Goal: Find specific page/section: Find specific page/section

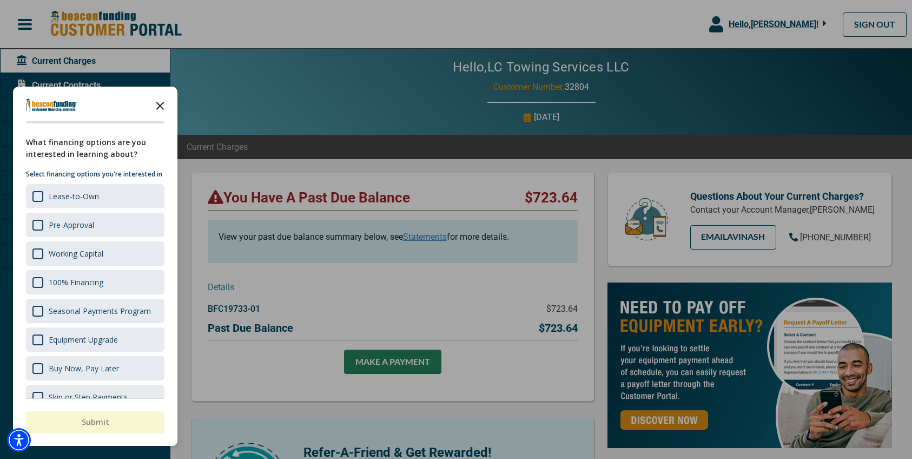
click at [157, 106] on icon "Close the survey" at bounding box center [160, 105] width 22 height 22
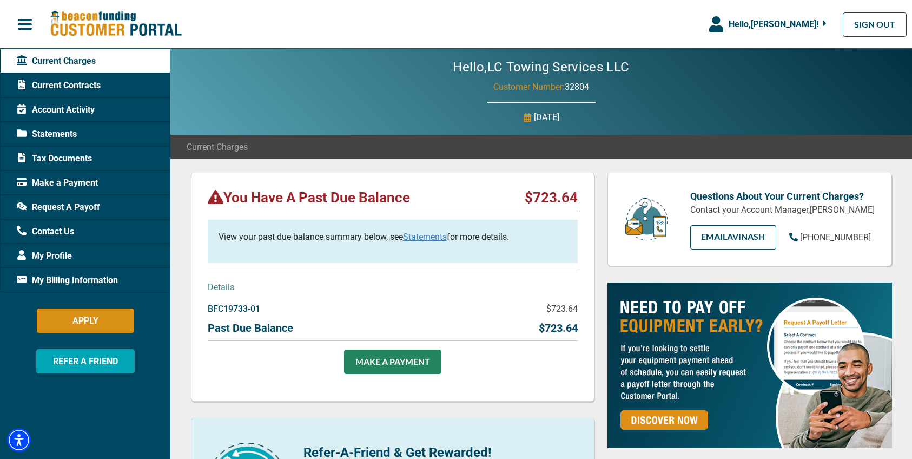
click at [60, 208] on span "Request A Payoff" at bounding box center [58, 207] width 83 height 13
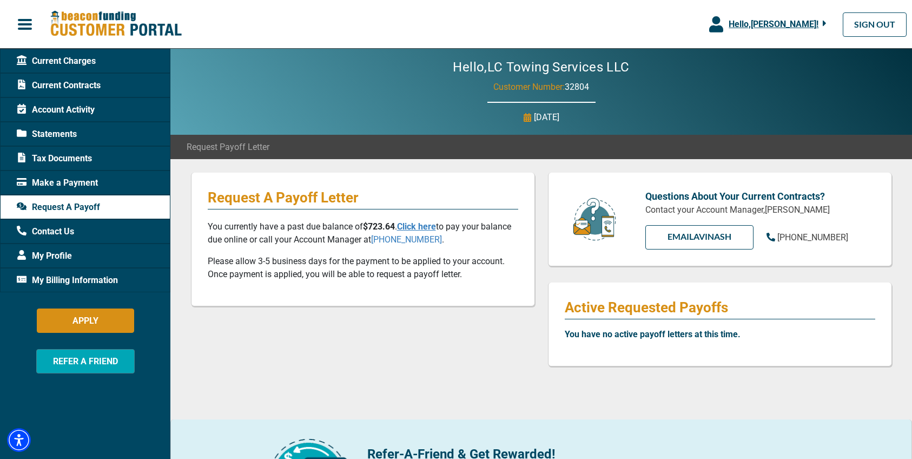
click at [66, 106] on span "Account Activity" at bounding box center [56, 109] width 78 height 13
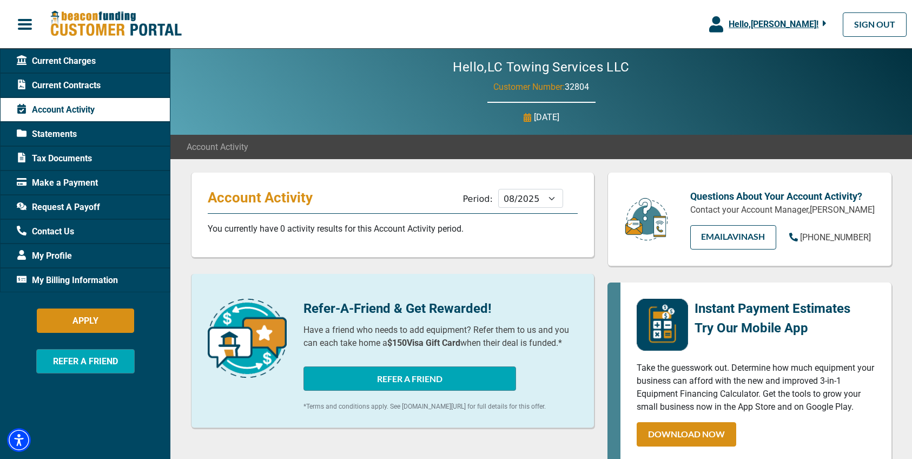
click at [71, 182] on span "Make a Payment" at bounding box center [57, 182] width 81 height 13
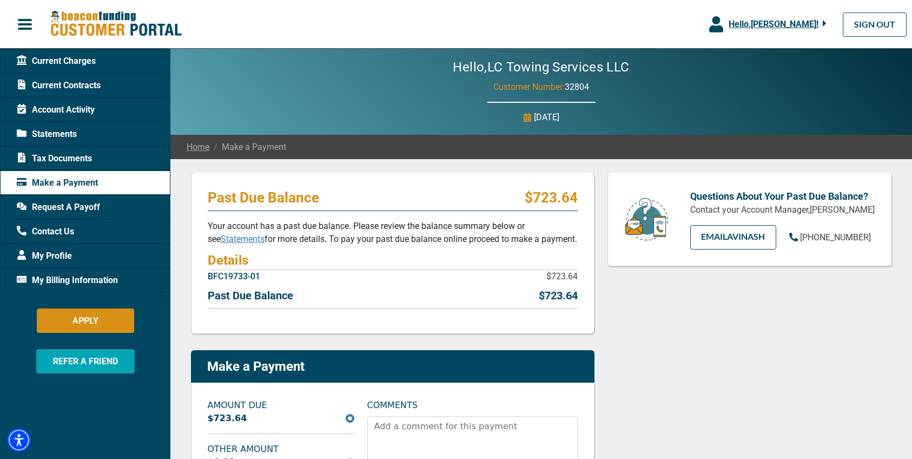
click at [234, 241] on link "Statements" at bounding box center [243, 239] width 44 height 10
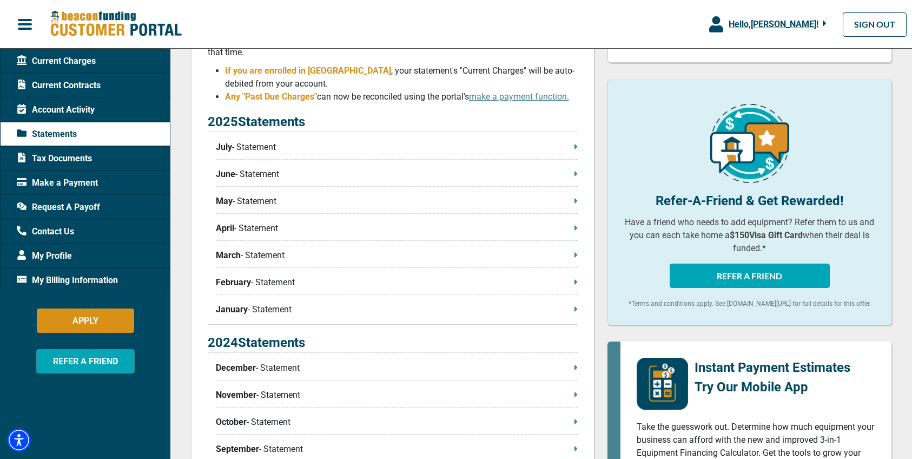
scroll to position [199, 0]
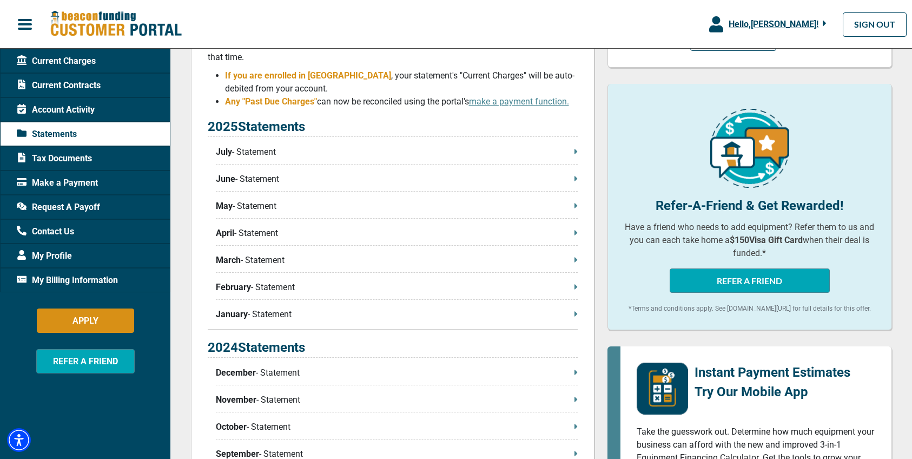
click at [254, 155] on p "July - Statement" at bounding box center [397, 152] width 362 height 13
